Goal: Information Seeking & Learning: Learn about a topic

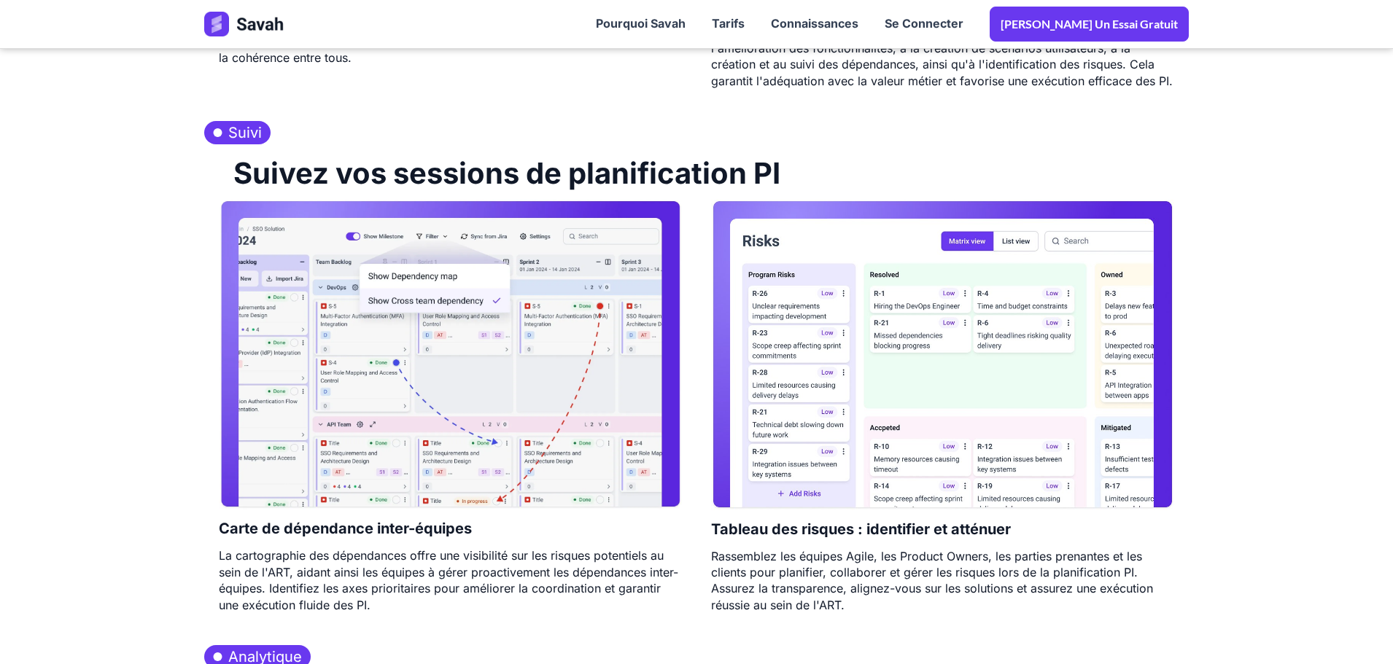
scroll to position [1766, 0]
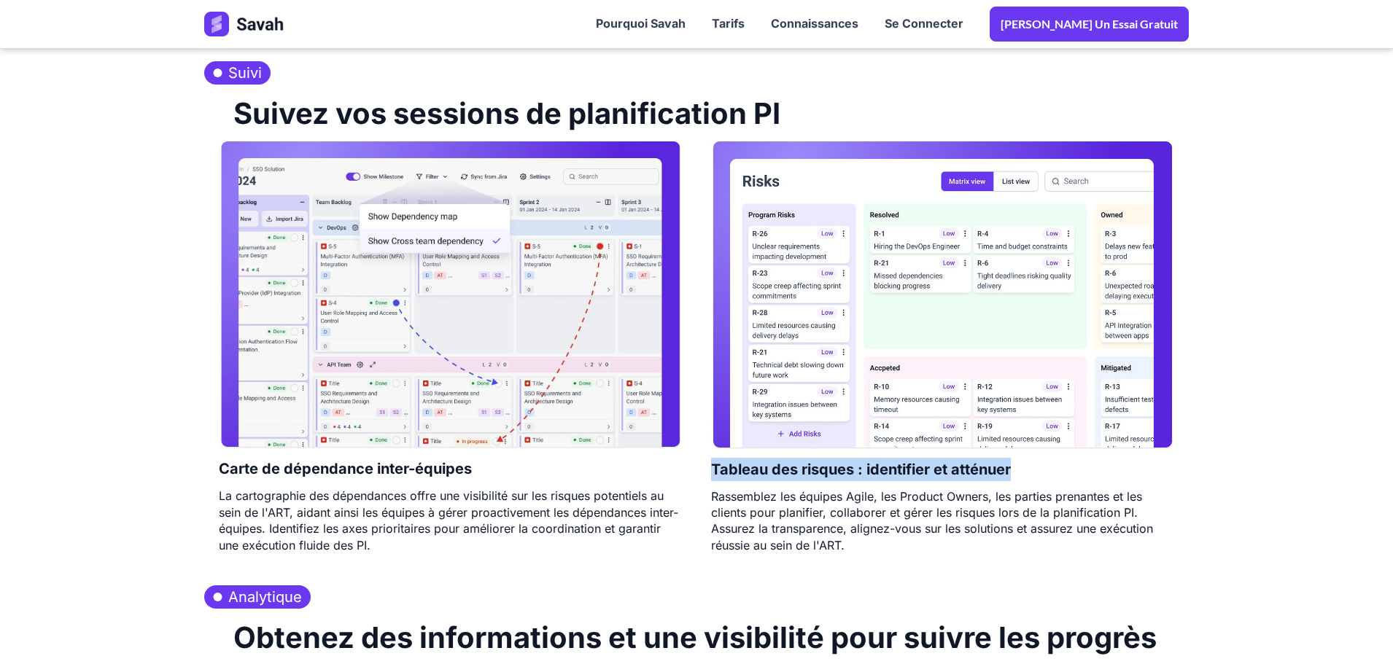
drag, startPoint x: 713, startPoint y: 448, endPoint x: 1011, endPoint y: 451, distance: 297.6
click at [1011, 461] on font "Tableau des risques : identifier et atténuer" at bounding box center [861, 470] width 300 height 18
copy font "Tableau des risques : identifier et atténuer"
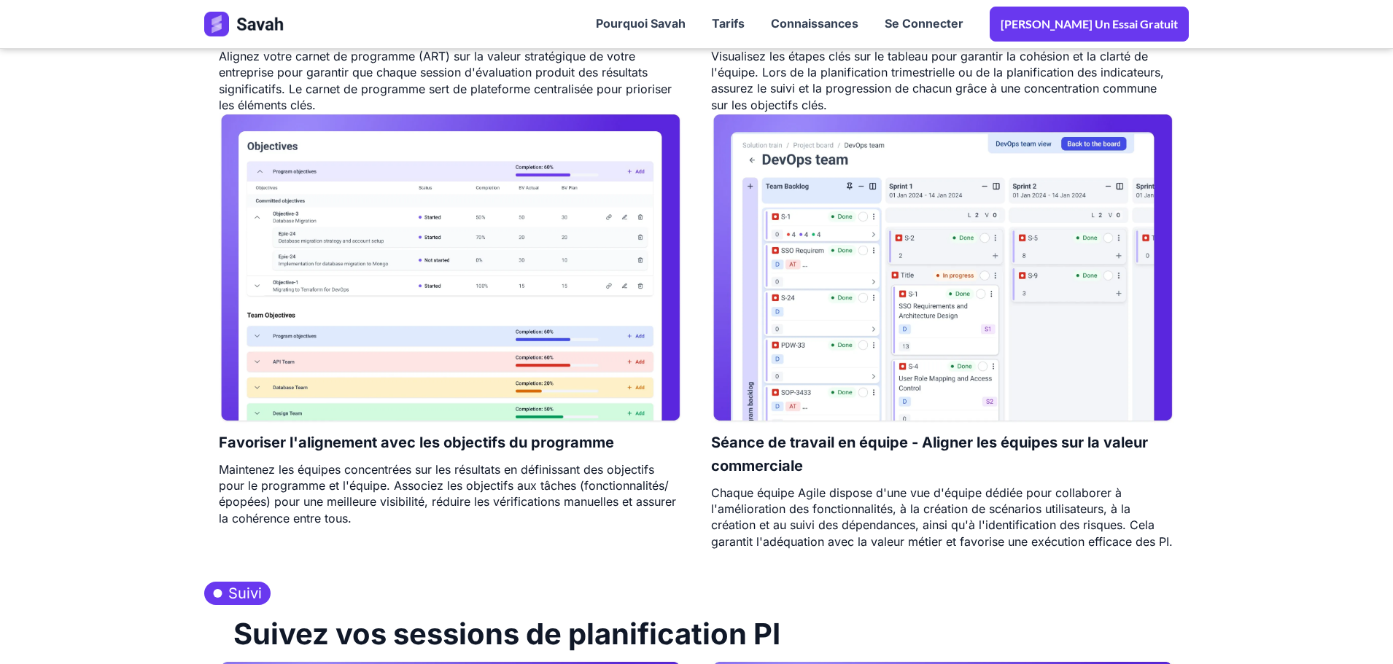
scroll to position [1036, 0]
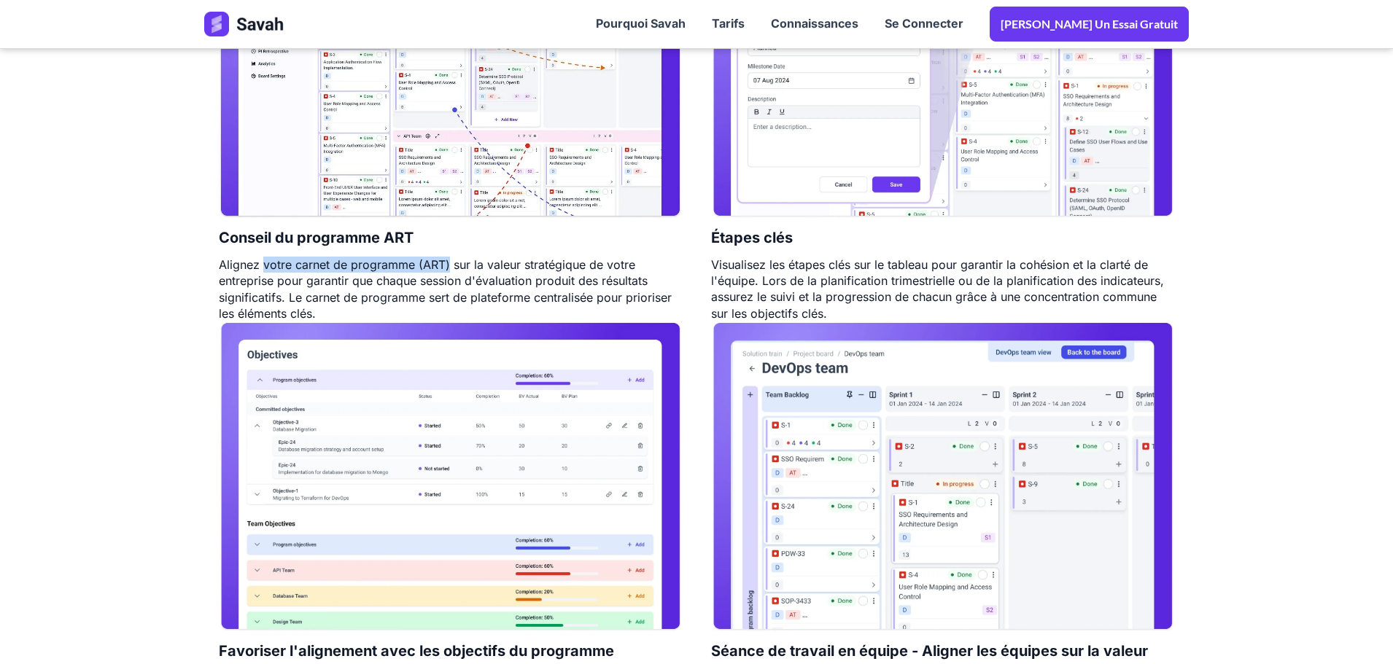
drag, startPoint x: 264, startPoint y: 244, endPoint x: 449, endPoint y: 249, distance: 185.3
click at [449, 257] on font "Alignez votre carnet de programme (ART) sur la valeur stratégique de votre entr…" at bounding box center [445, 288] width 453 height 63
copy font "votre carnet de programme (ART)"
click at [230, 229] on font "Conseil du programme ART" at bounding box center [316, 238] width 195 height 18
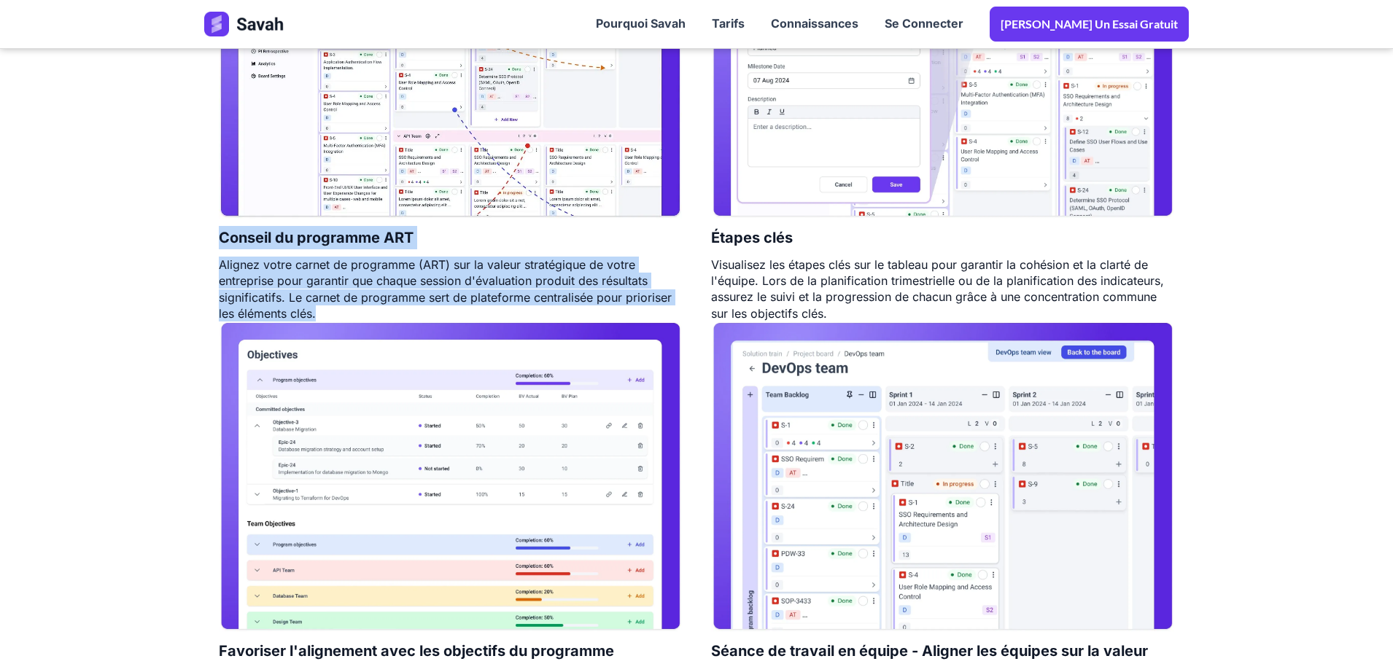
drag, startPoint x: 213, startPoint y: 215, endPoint x: 398, endPoint y: 295, distance: 201.9
click at [398, 295] on div "Conseil du programme ART Alignez votre carnet de programme (ART) sur la valeur …" at bounding box center [450, 115] width 492 height 414
copy div "Conseil du programme ART Alignez votre carnet de programme (ART) sur la valeur …"
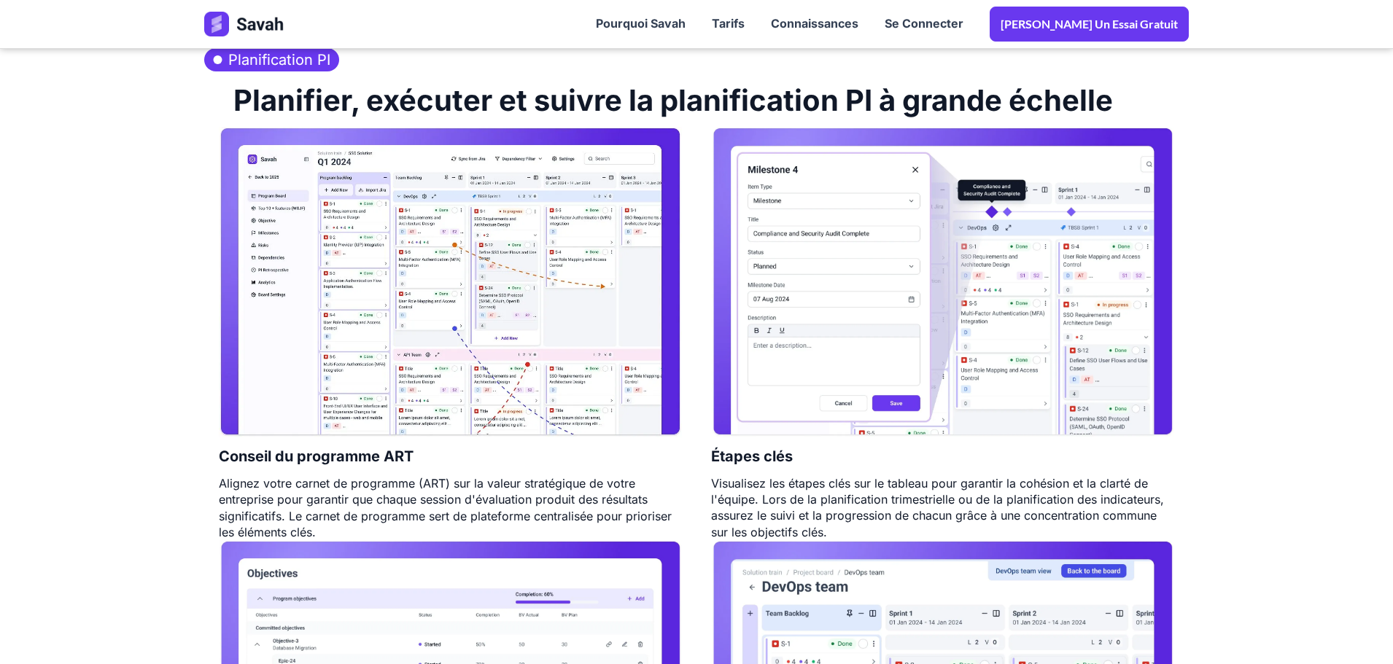
click at [213, 343] on div "Conseil du programme ART Alignez votre carnet de programme (ART) sur la valeur …" at bounding box center [450, 334] width 492 height 414
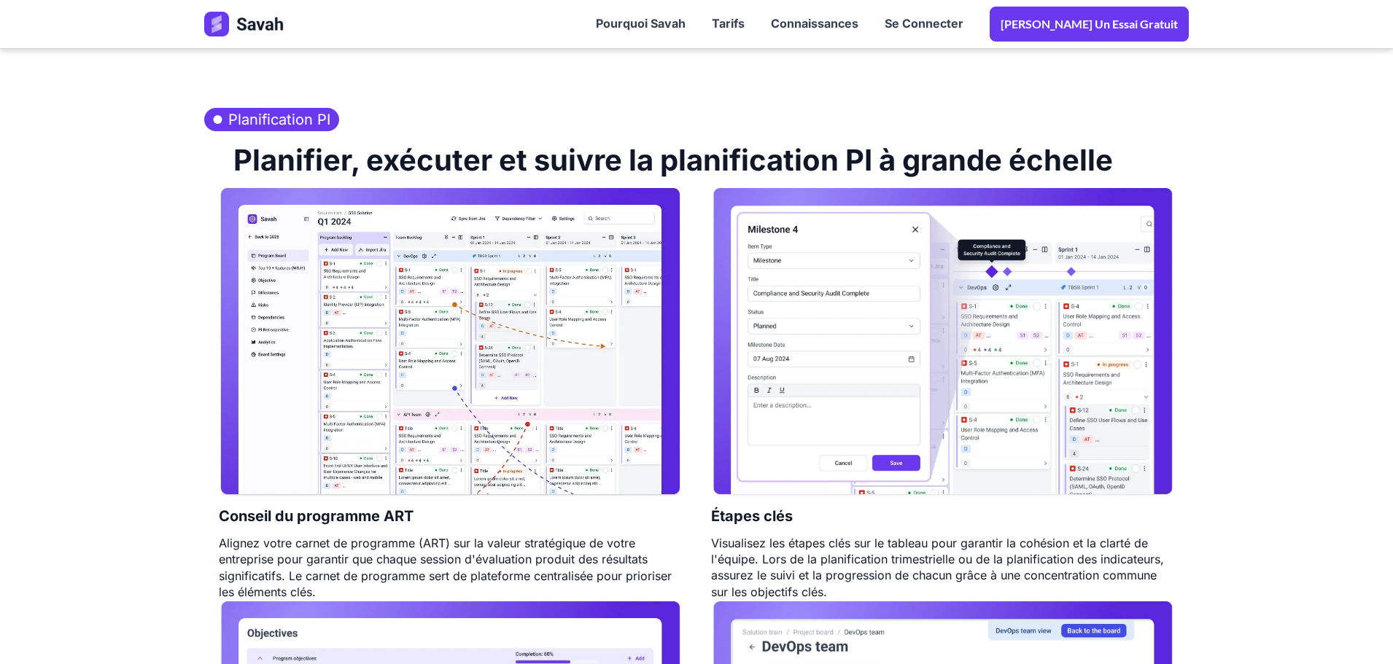
scroll to position [745, 0]
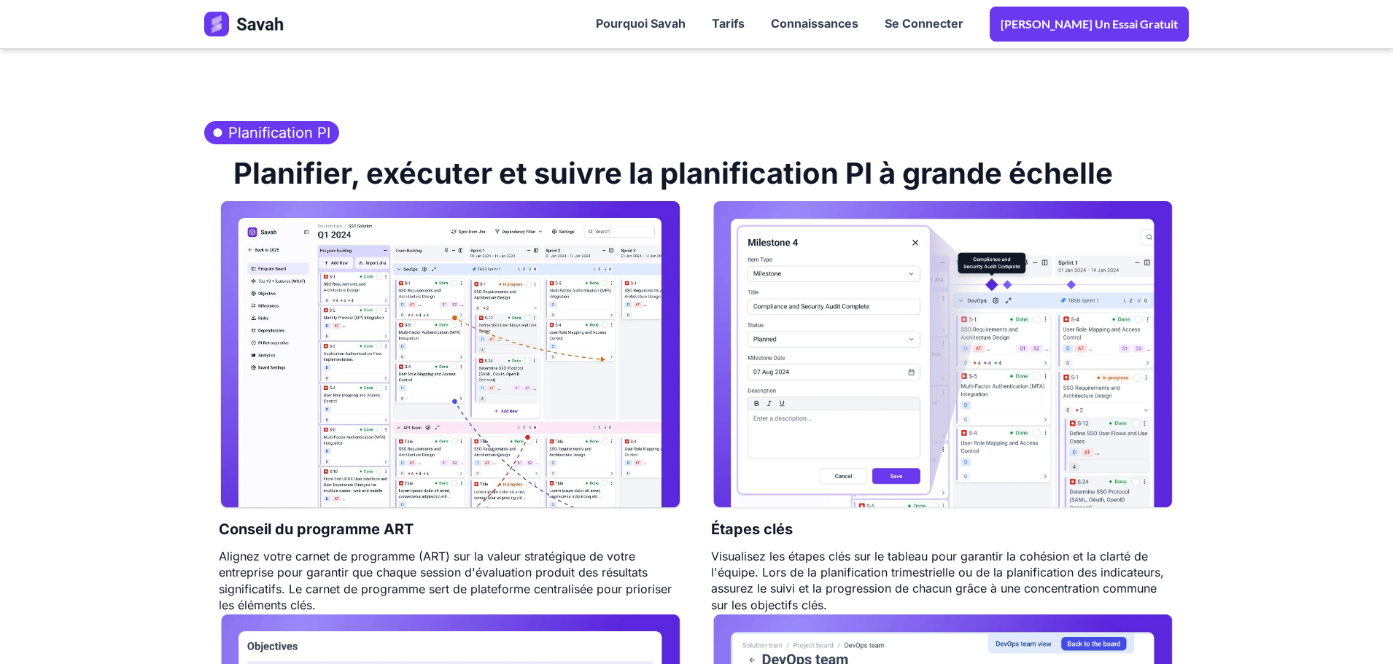
click at [457, 315] on img at bounding box center [450, 355] width 463 height 310
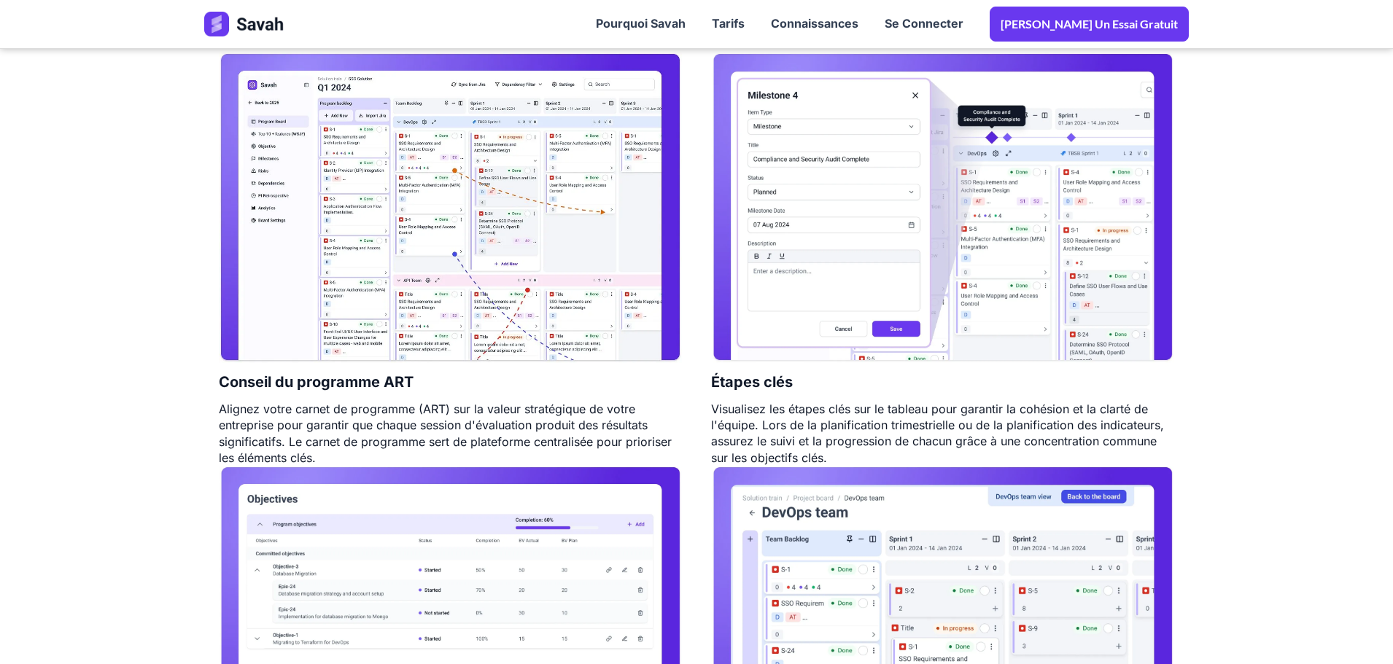
scroll to position [891, 0]
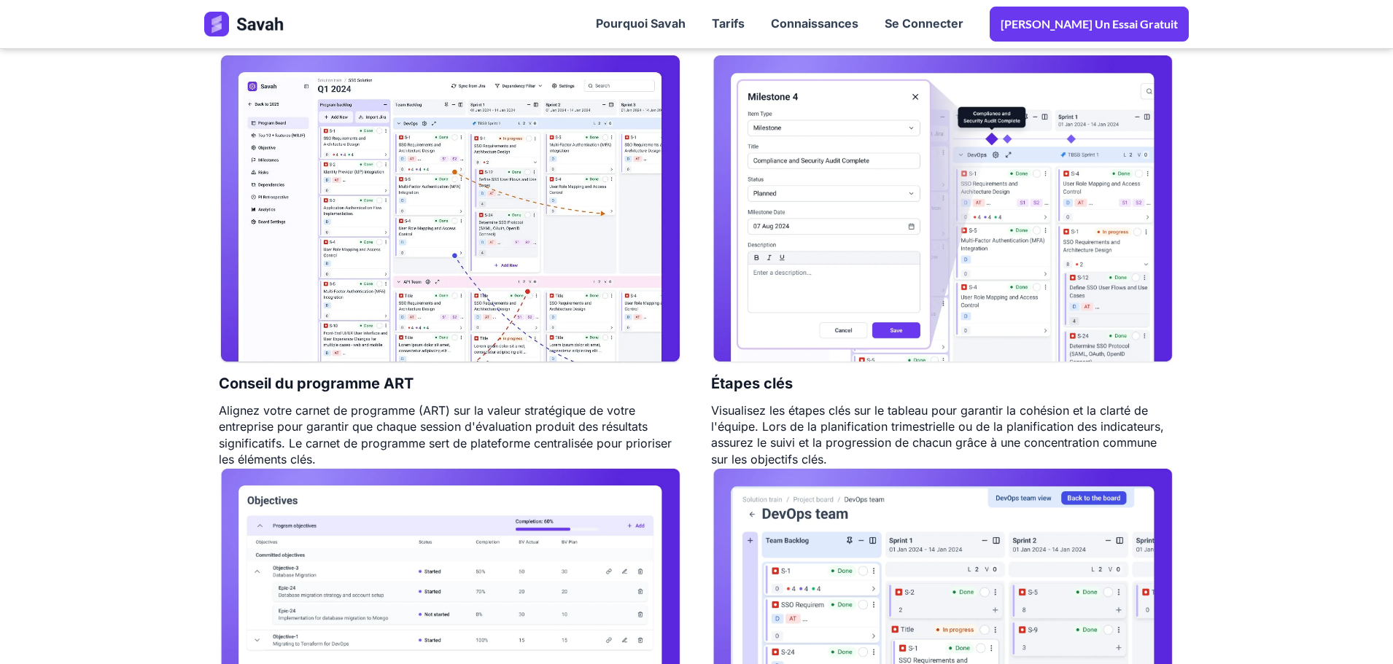
drag, startPoint x: 389, startPoint y: 155, endPoint x: 220, endPoint y: 353, distance: 260.7
click at [174, 376] on section "Planification PI Planifier, exécuter et suivre la planification PI à grande éch…" at bounding box center [696, 442] width 1393 height 961
drag, startPoint x: 209, startPoint y: 361, endPoint x: 424, endPoint y: 361, distance: 214.4
click at [424, 361] on div "Conseil du programme ART Alignez votre carnet de programme (ART) sur la valeur …" at bounding box center [450, 261] width 492 height 414
copy font "Conseil du programme ART"
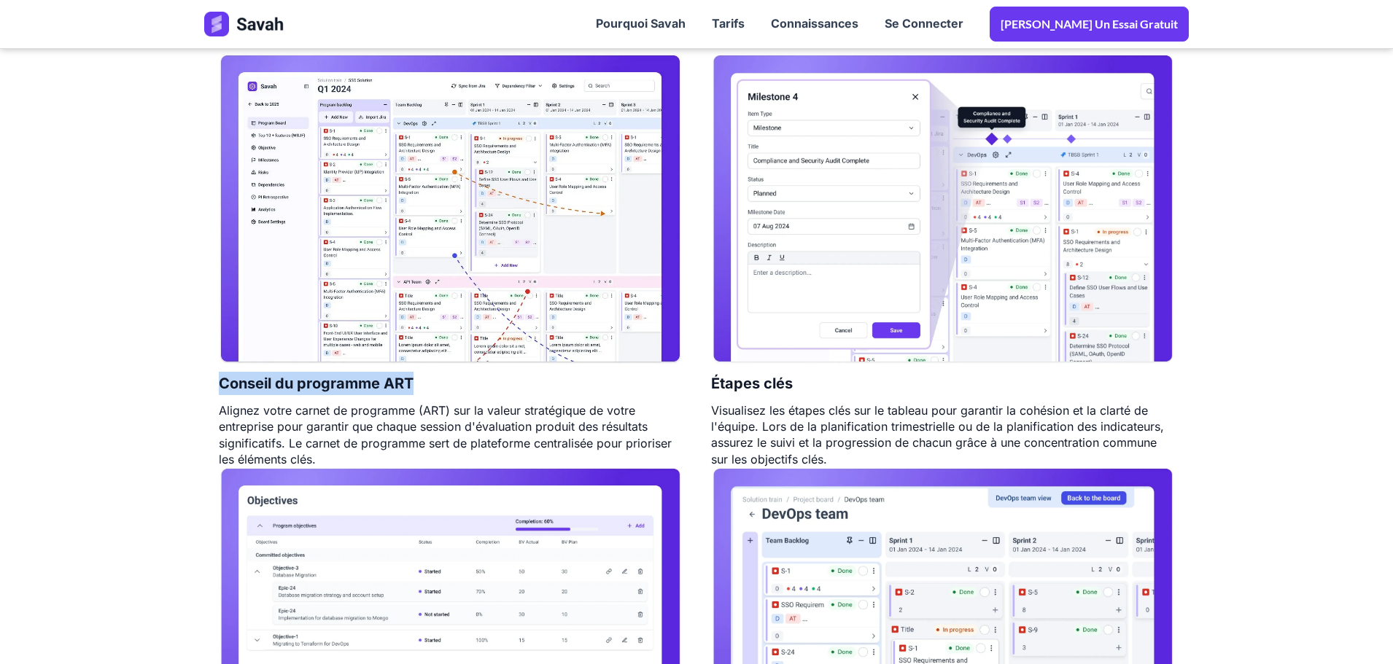
click at [435, 244] on img at bounding box center [450, 209] width 463 height 310
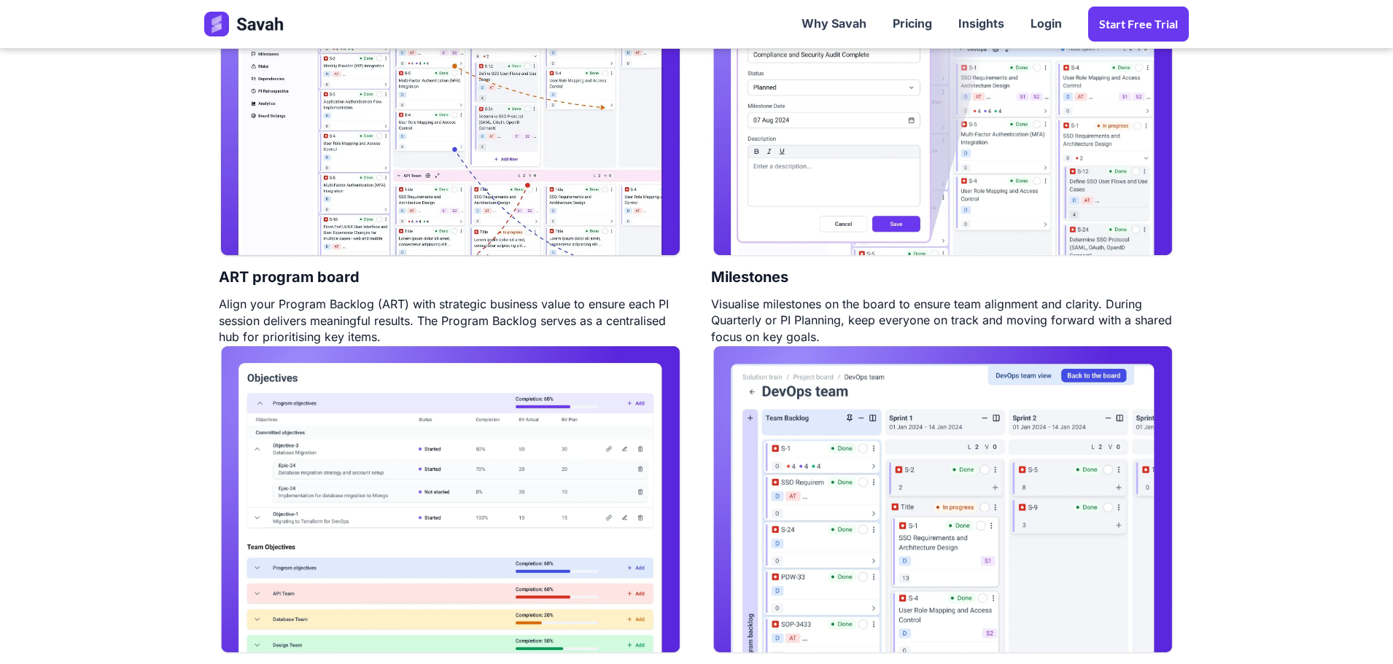
scroll to position [805, 0]
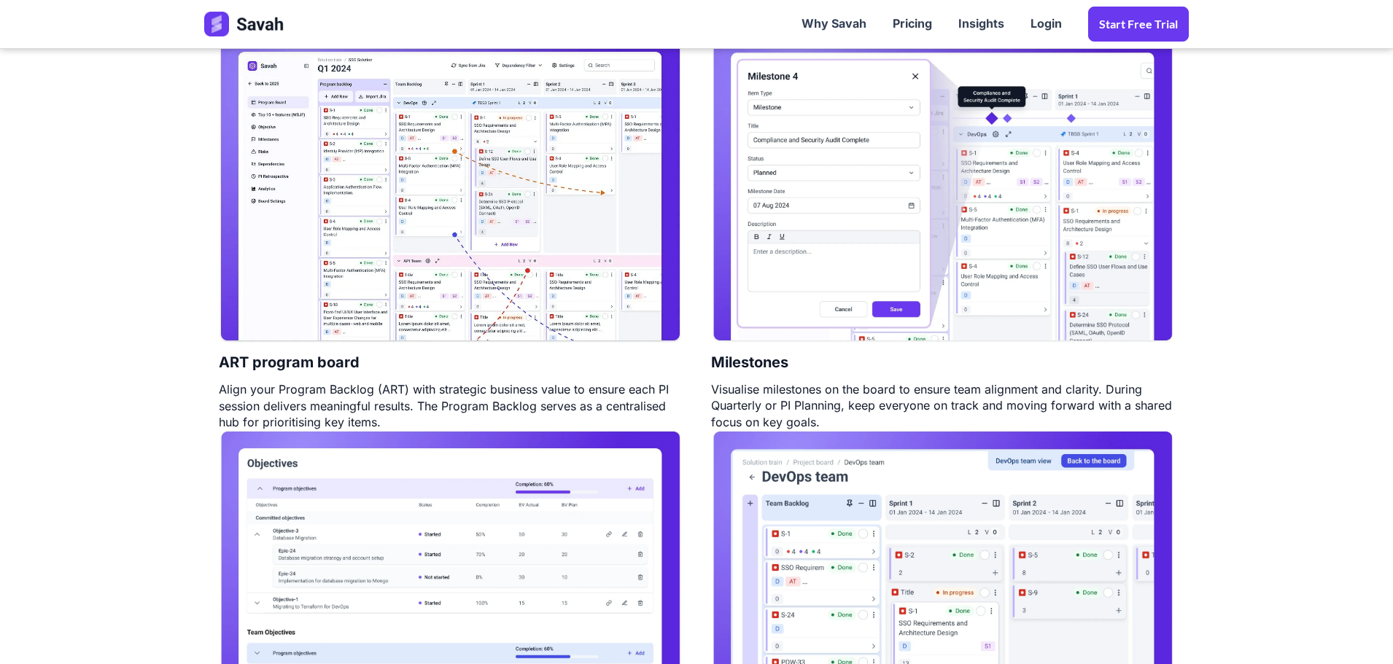
click at [748, 360] on h4 "Milestones" at bounding box center [749, 363] width 77 height 38
copy h4 "Milestones"
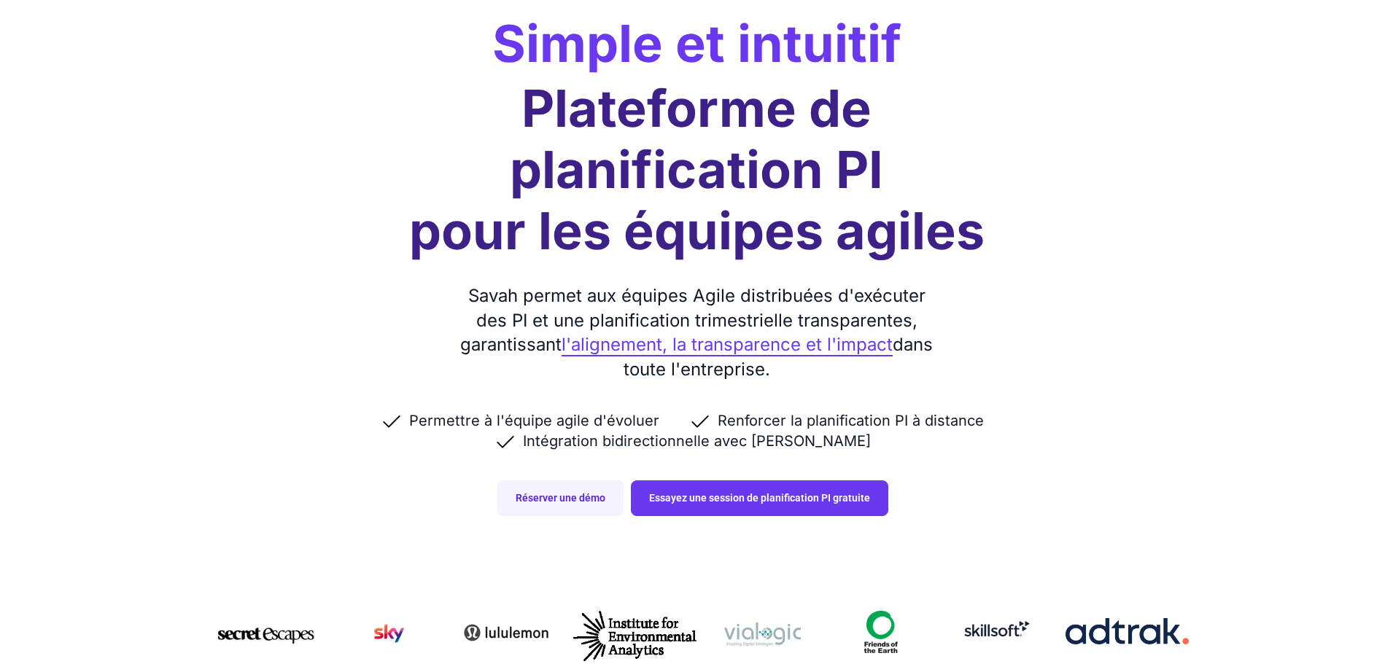
scroll to position [0, 0]
